Goal: Check status: Check status

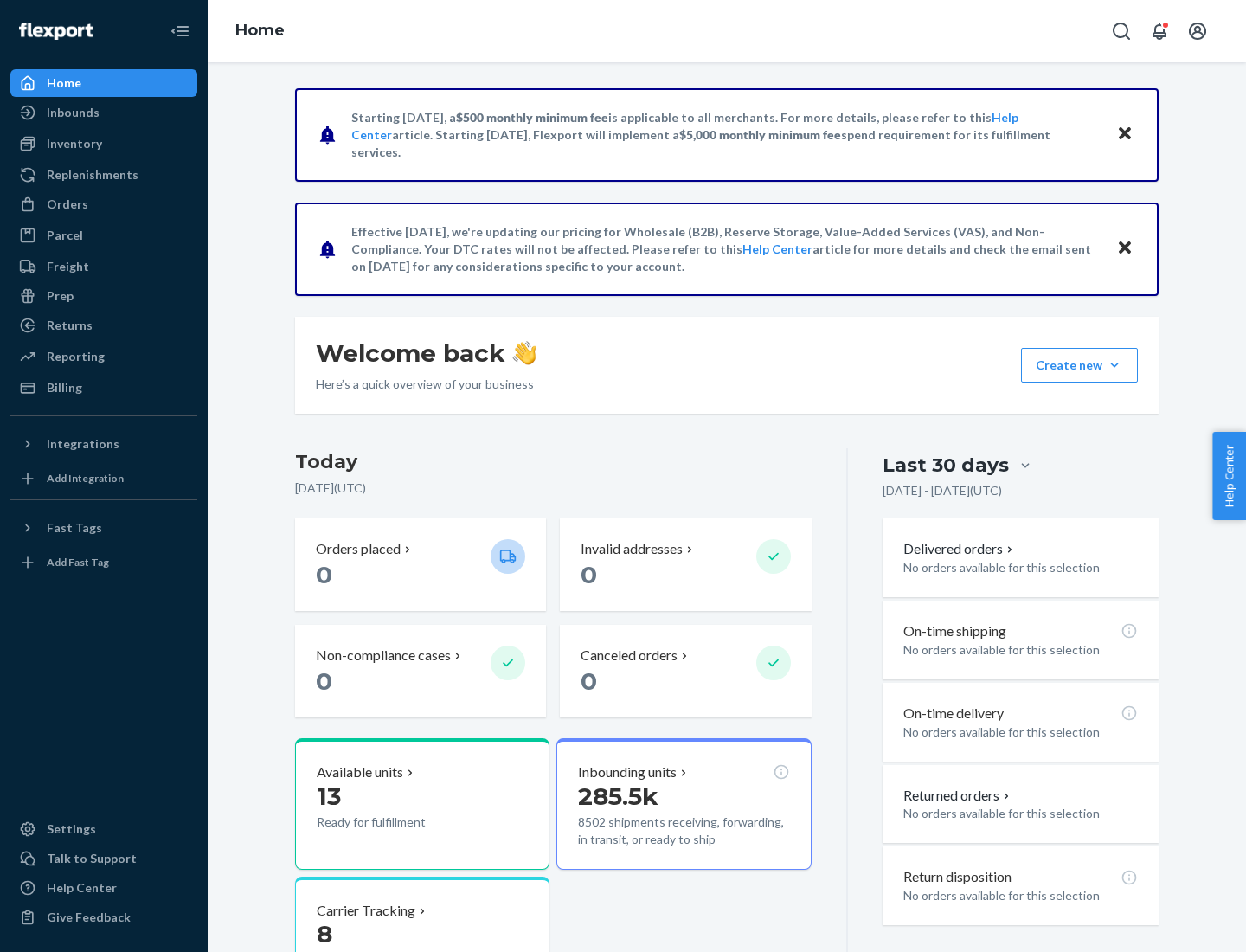
click at [1115, 365] on button "Create new Create new inbound Create new order Create new product" at bounding box center [1079, 365] width 117 height 35
click at [72, 113] on div "Inbounds" at bounding box center [73, 113] width 52 height 17
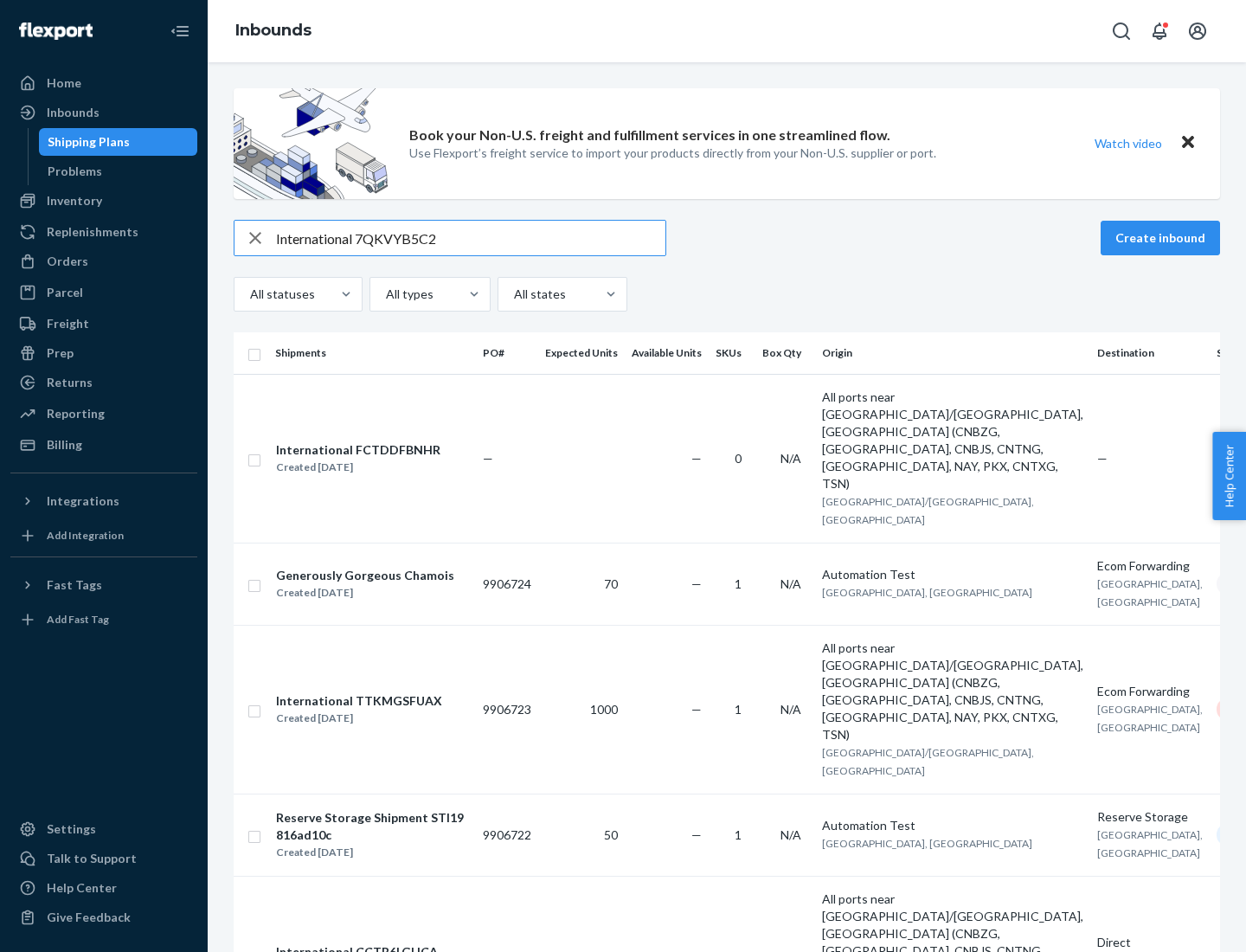
type input "International 7QKVYB5C29"
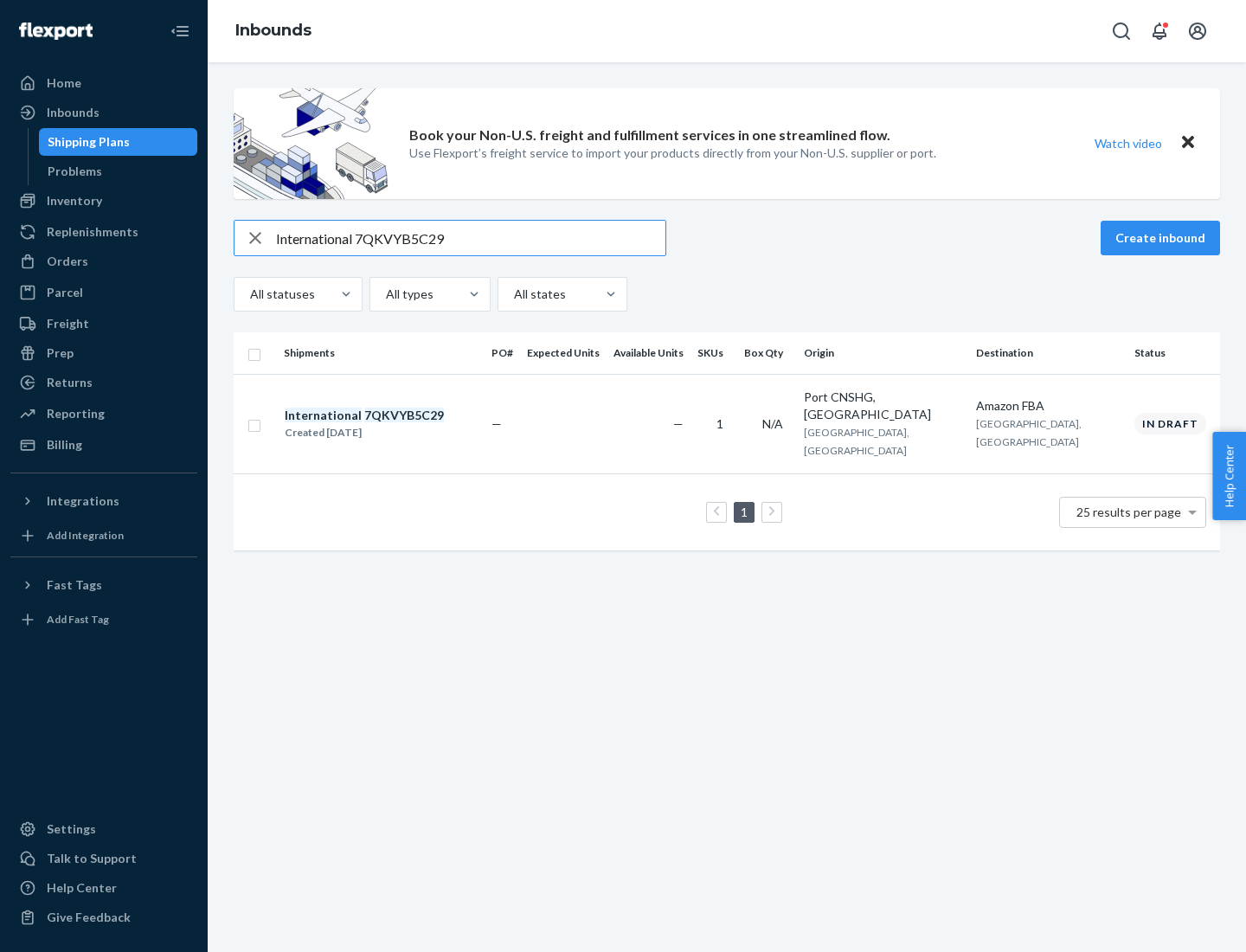
click at [394, 424] on div "Created [DATE]" at bounding box center [364, 433] width 159 height 17
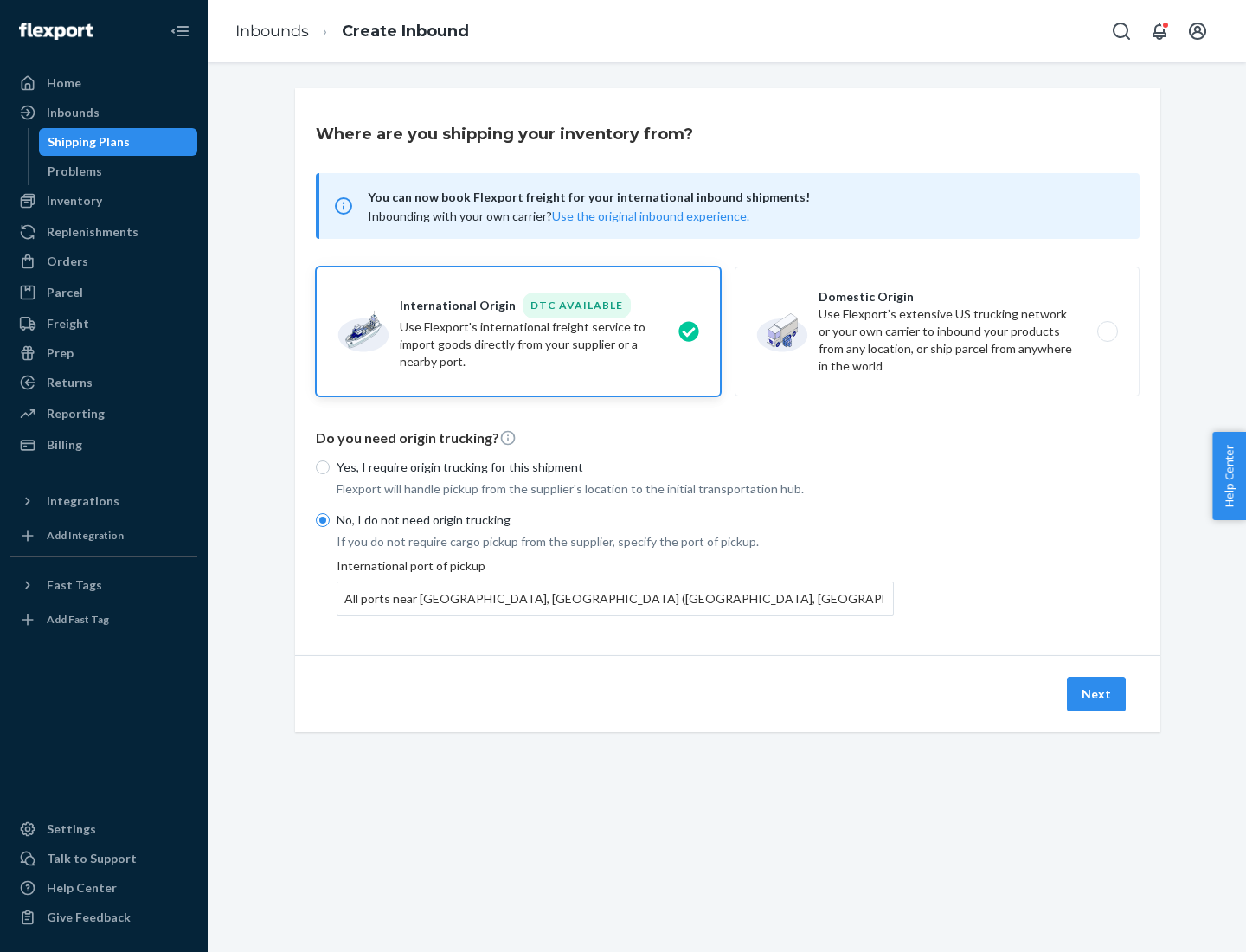
click at [1098, 693] on button "Next" at bounding box center [1096, 694] width 59 height 35
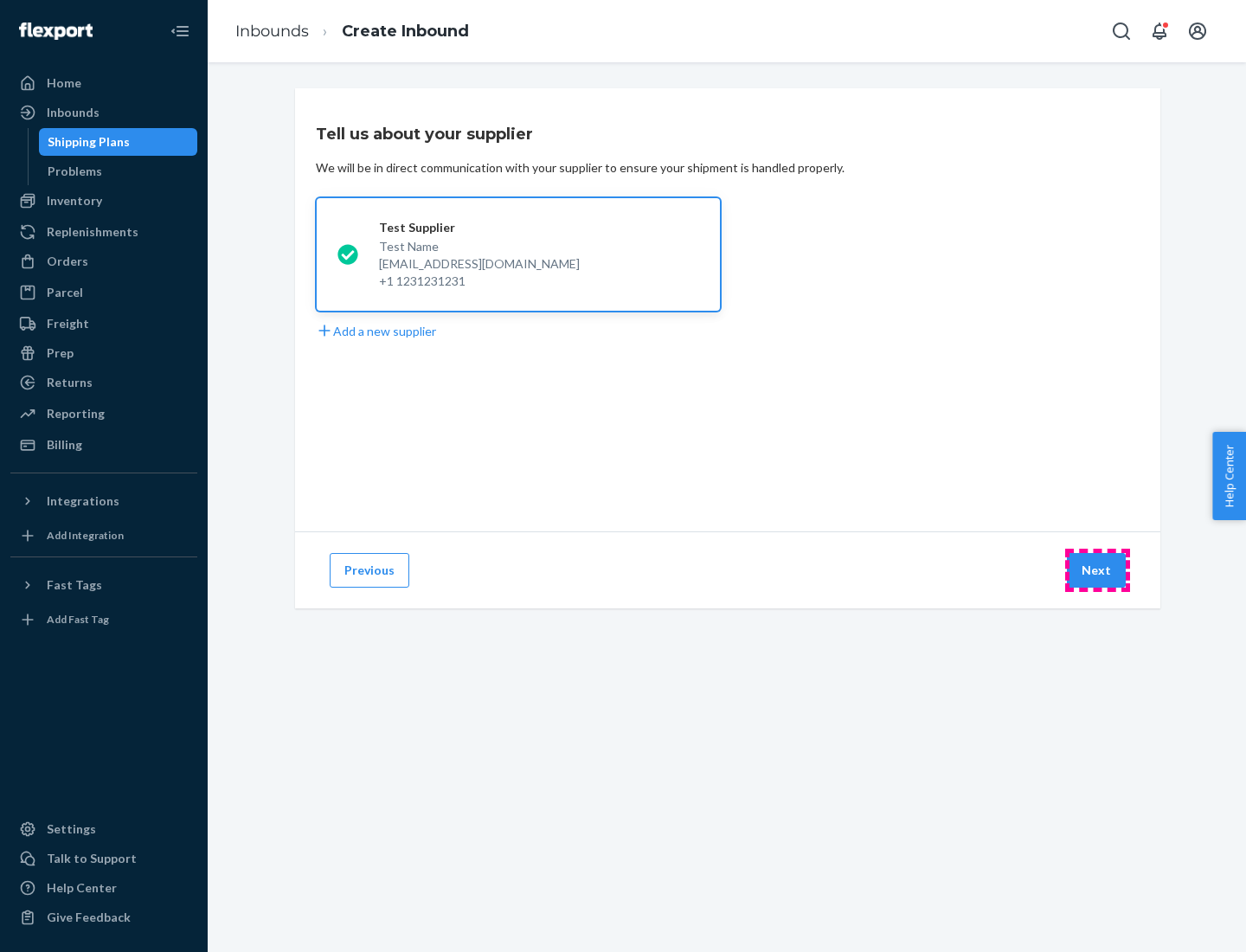
click at [1098, 570] on button "Next" at bounding box center [1096, 570] width 59 height 35
